Goal: Navigation & Orientation: Find specific page/section

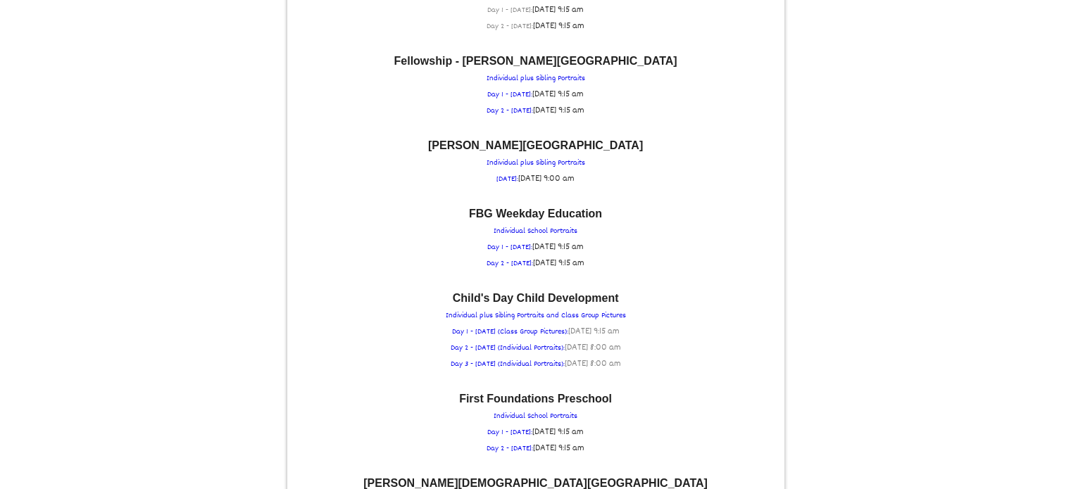
scroll to position [1056, 0]
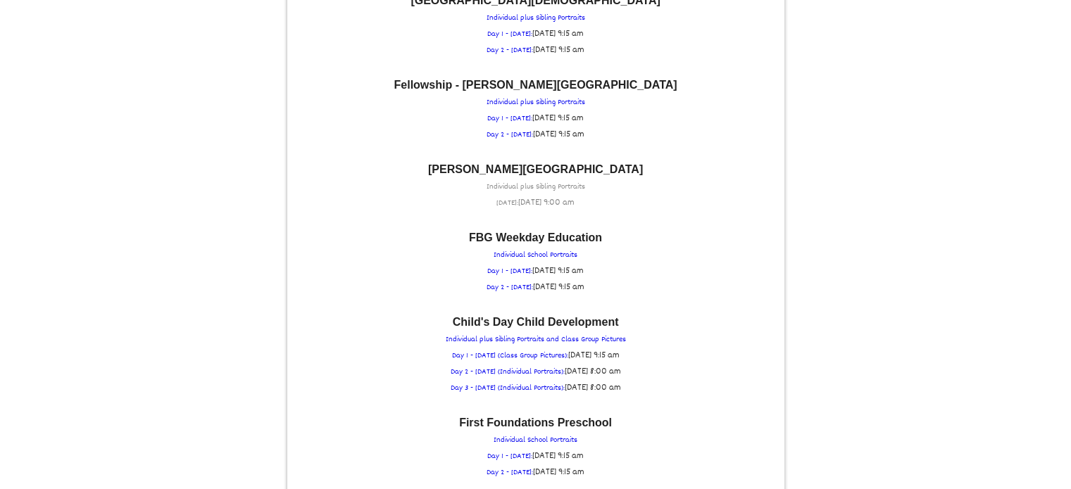
click at [511, 163] on font "[PERSON_NAME][GEOGRAPHIC_DATA]" at bounding box center [535, 169] width 215 height 12
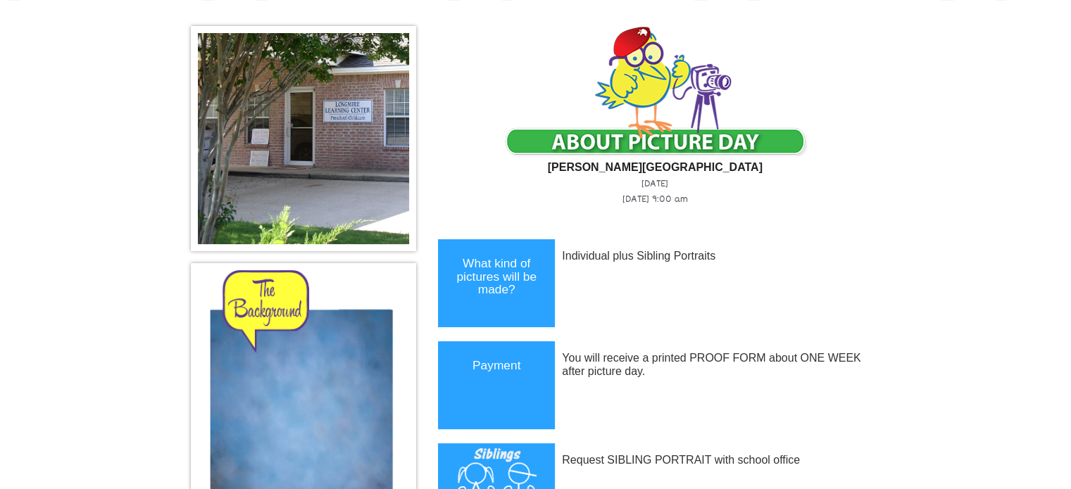
scroll to position [0, 0]
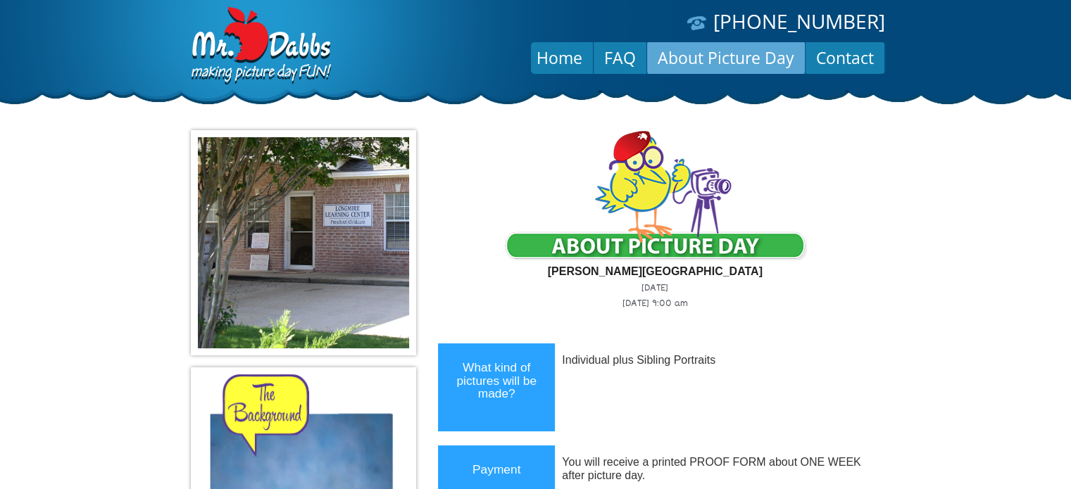
click at [703, 58] on link "About Picture Day" at bounding box center [726, 58] width 158 height 34
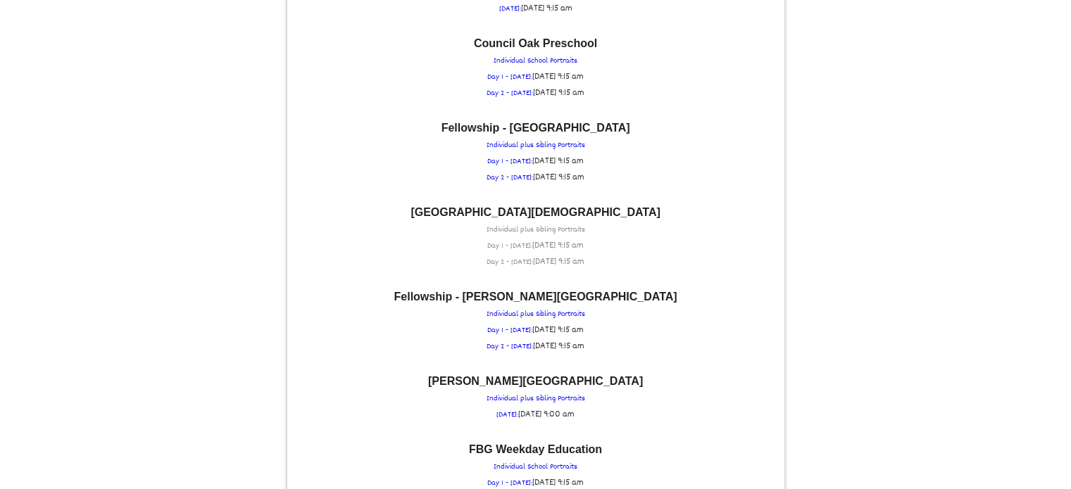
scroll to position [845, 0]
click at [544, 375] on font "[PERSON_NAME][GEOGRAPHIC_DATA]" at bounding box center [535, 381] width 215 height 12
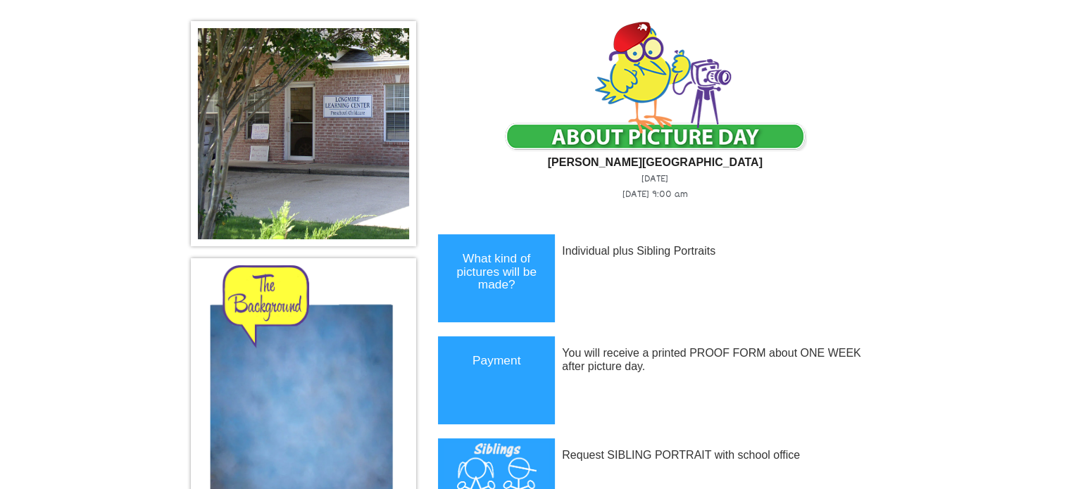
scroll to position [34, 0]
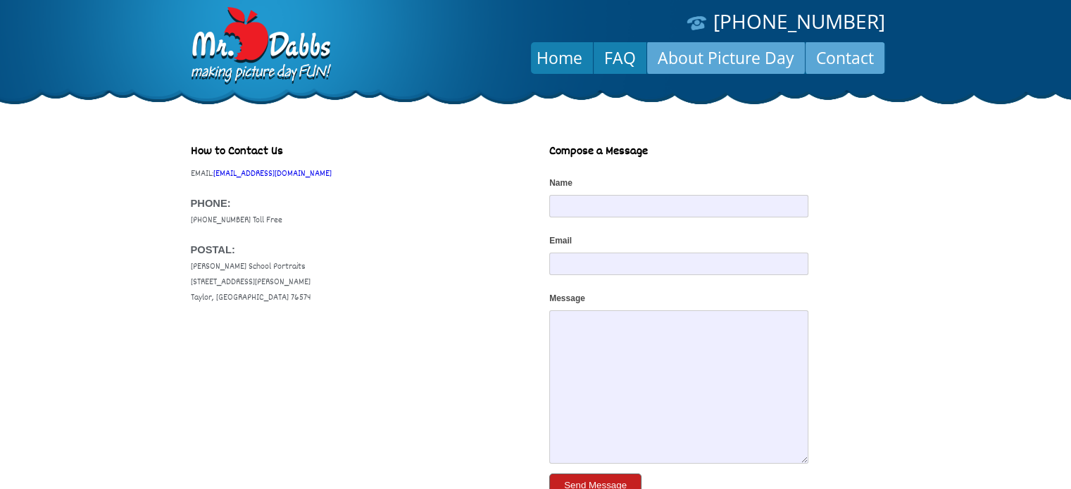
click at [746, 58] on link "About Picture Day" at bounding box center [726, 58] width 158 height 34
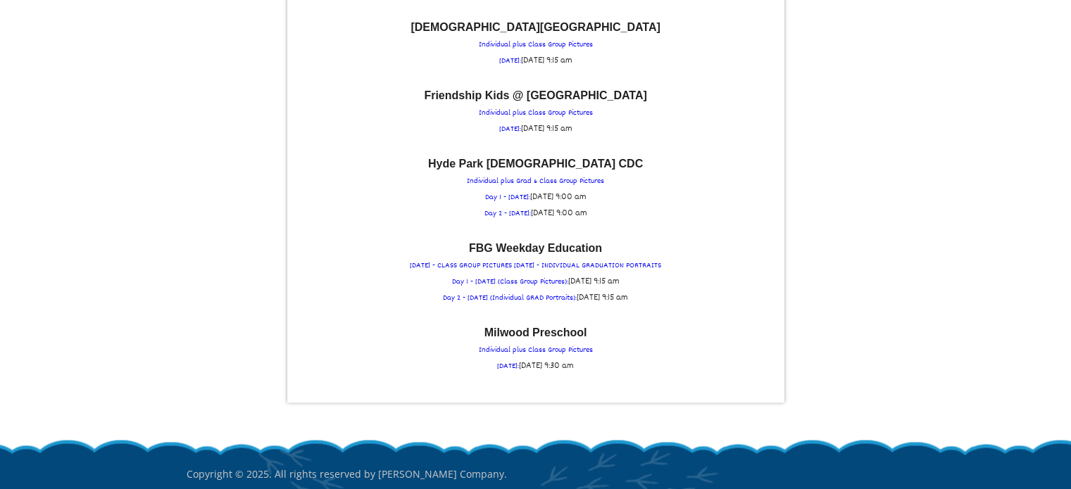
scroll to position [2042, 0]
